Goal: Task Accomplishment & Management: Use online tool/utility

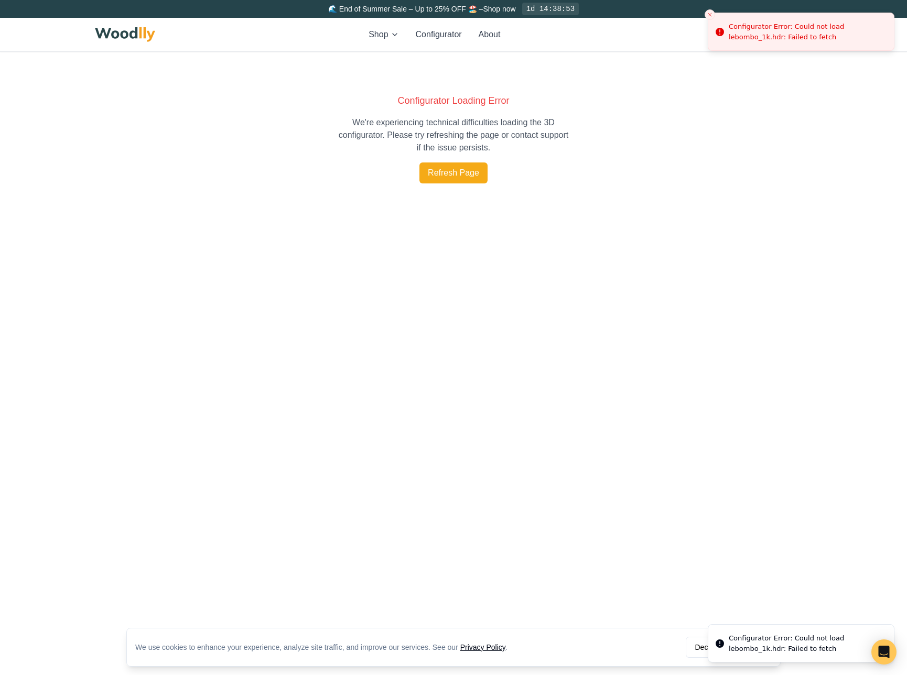
click at [413, 143] on p "We're experiencing technical difficulties loading the 3D configurator. Please t…" at bounding box center [453, 135] width 235 height 38
click at [450, 44] on div "Shop Configurator About Sign In" at bounding box center [453, 35] width 717 height 34
click at [439, 36] on button "Configurator" at bounding box center [439, 34] width 46 height 13
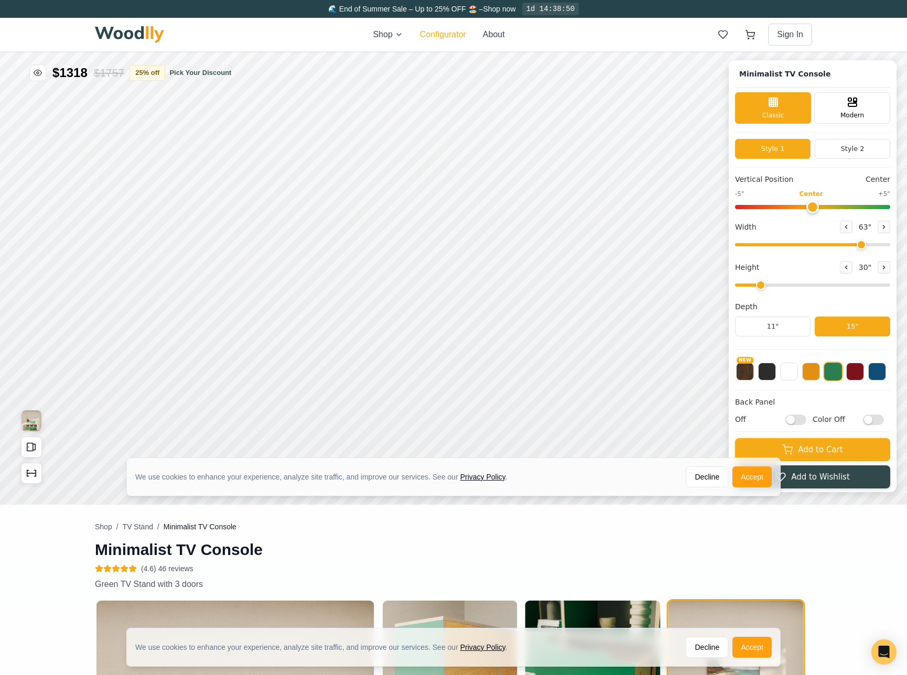
type input "63"
type input "2"
click at [792, 328] on button "11"" at bounding box center [773, 327] width 76 height 20
click at [746, 471] on button "Accept" at bounding box center [751, 477] width 39 height 21
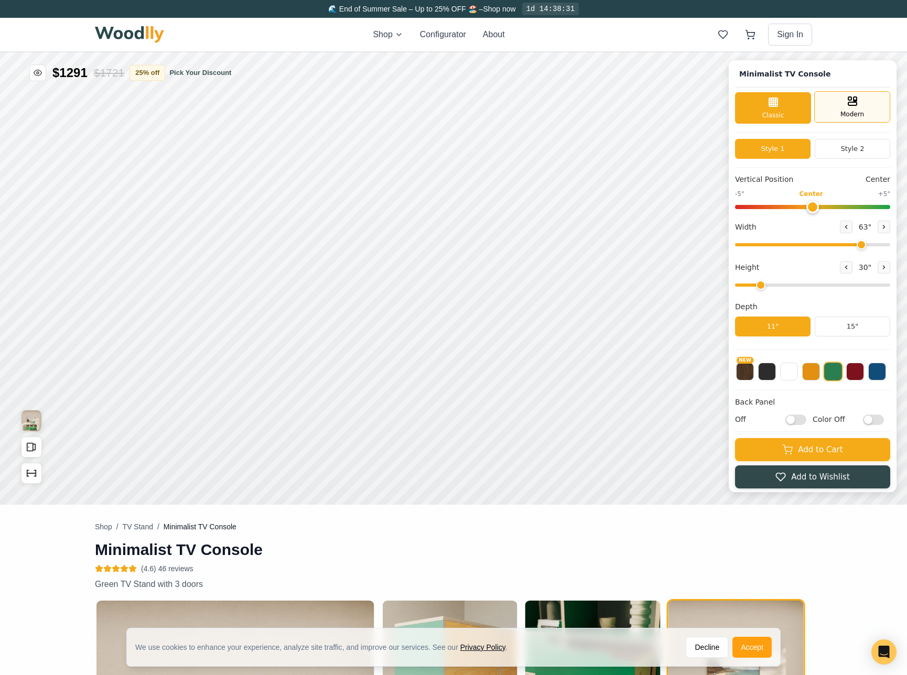
click at [861, 112] on span "Modern" at bounding box center [853, 114] width 24 height 9
click at [756, 121] on div "Classic" at bounding box center [773, 106] width 76 height 31
click at [827, 150] on button "Style 2" at bounding box center [853, 149] width 76 height 20
